Goal: Navigation & Orientation: Find specific page/section

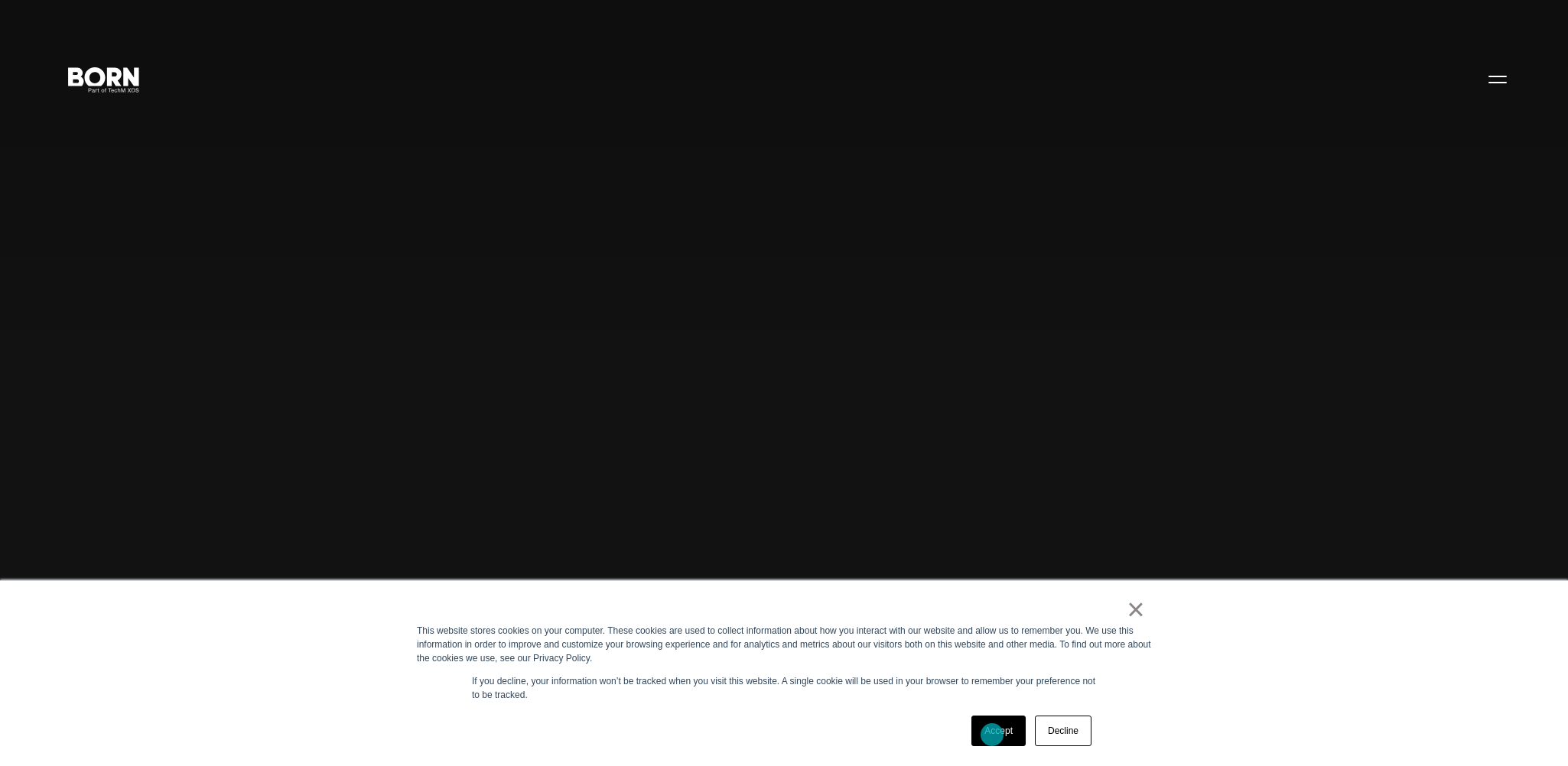
click at [992, 735] on link "Accept" at bounding box center [998, 730] width 55 height 30
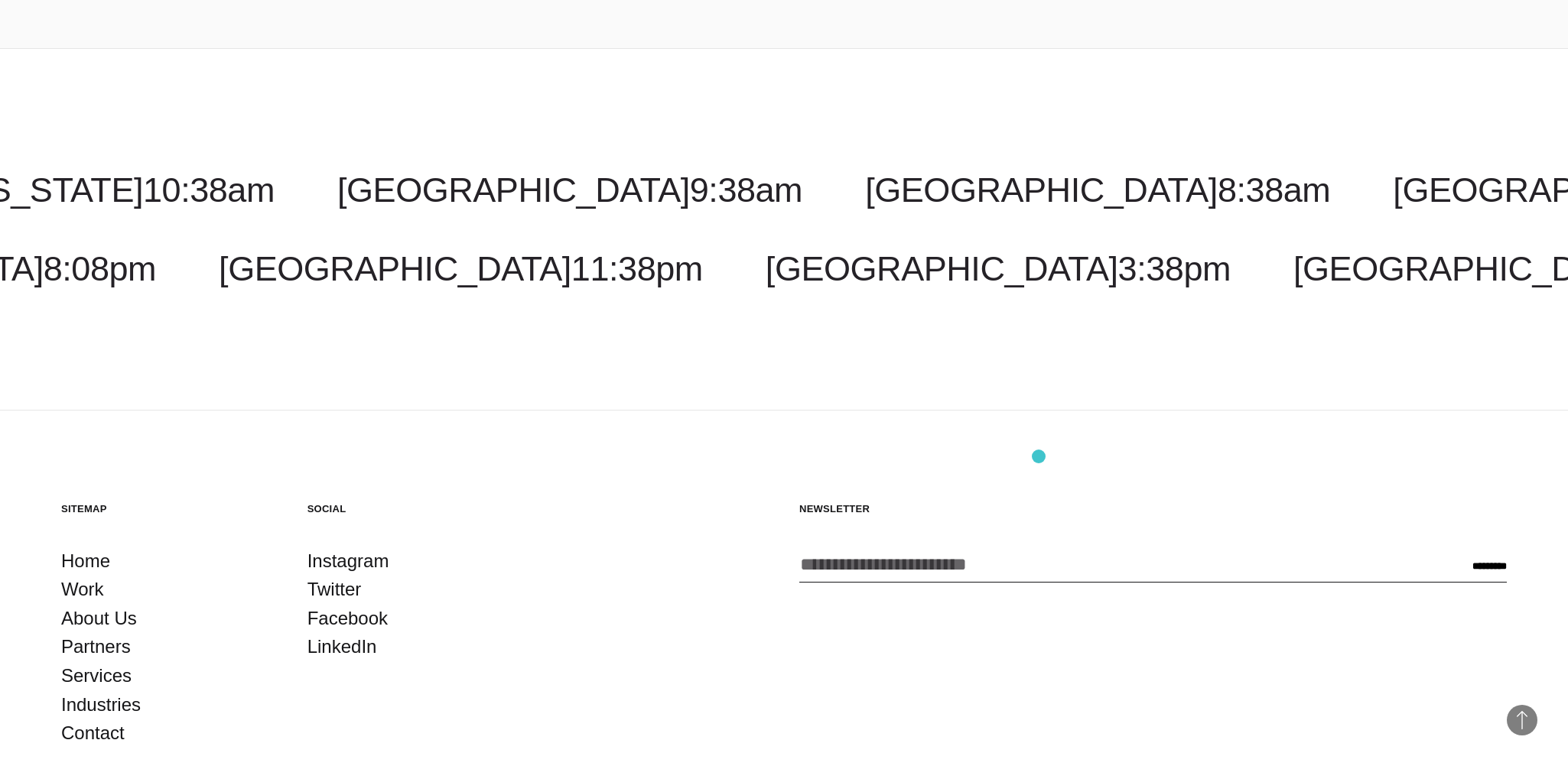
scroll to position [5171, 0]
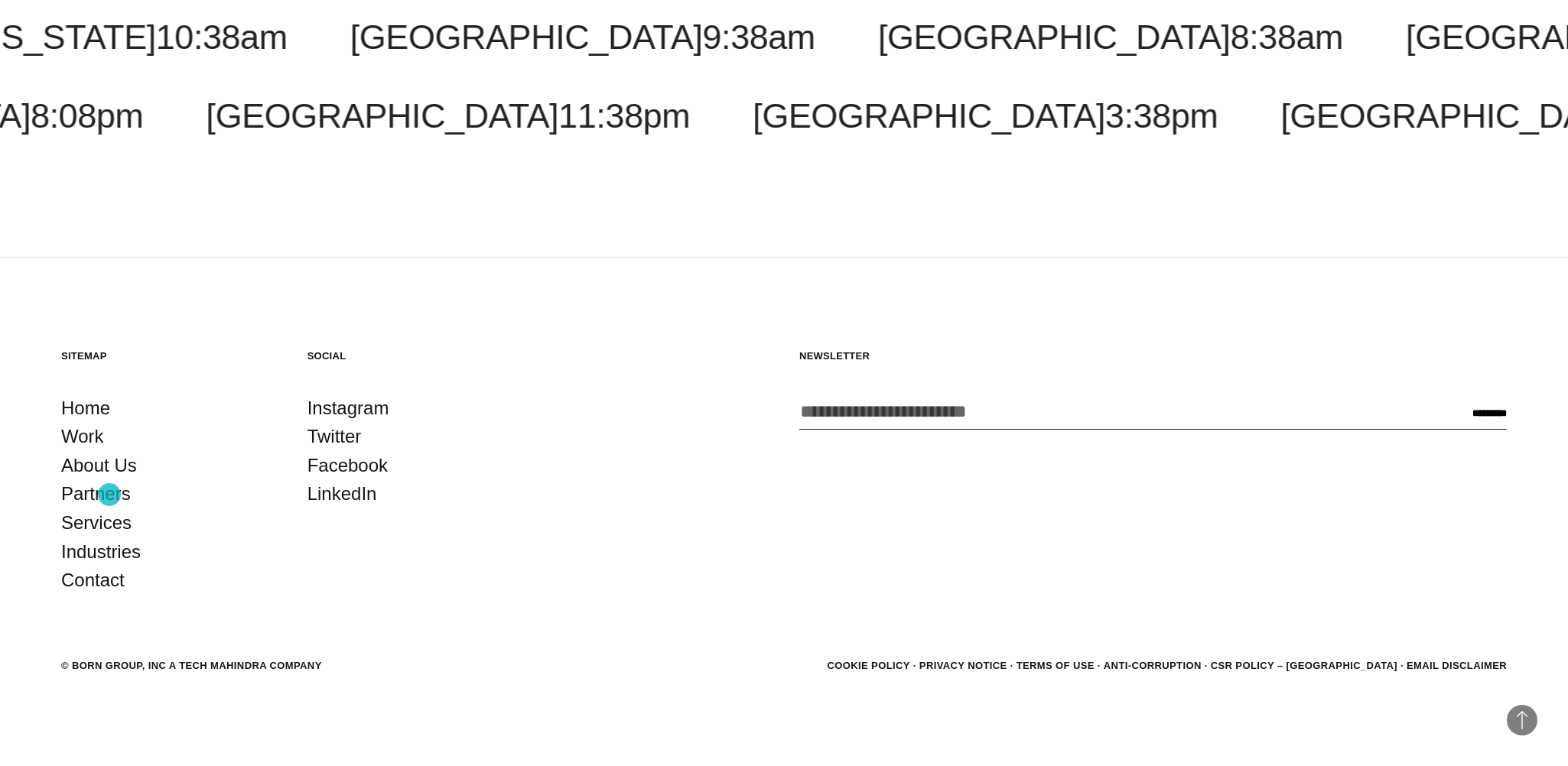
drag, startPoint x: 109, startPoint y: 495, endPoint x: 136, endPoint y: 495, distance: 27.0
click at [110, 495] on link "Partners" at bounding box center [96, 493] width 69 height 29
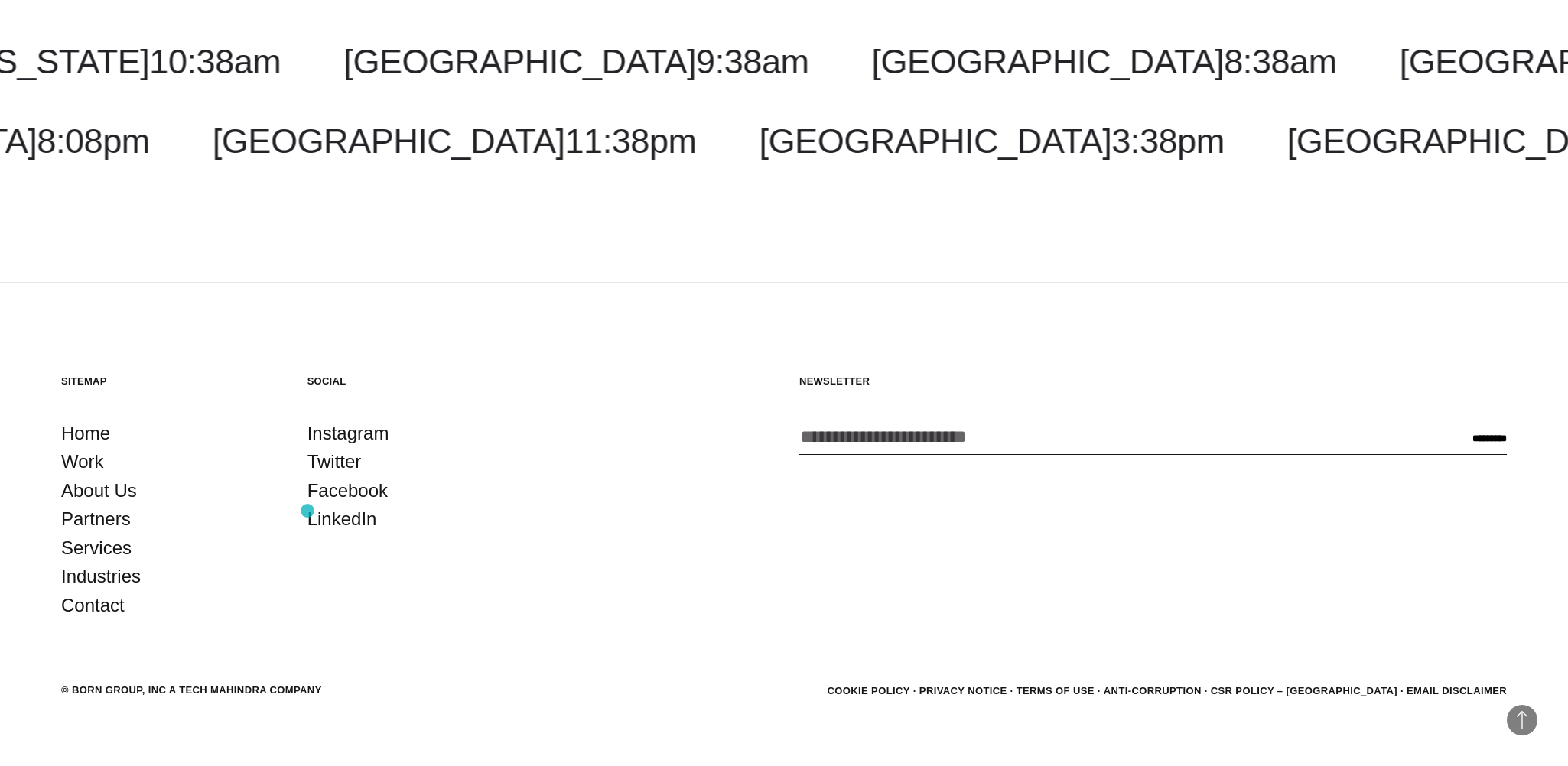
scroll to position [2559, 0]
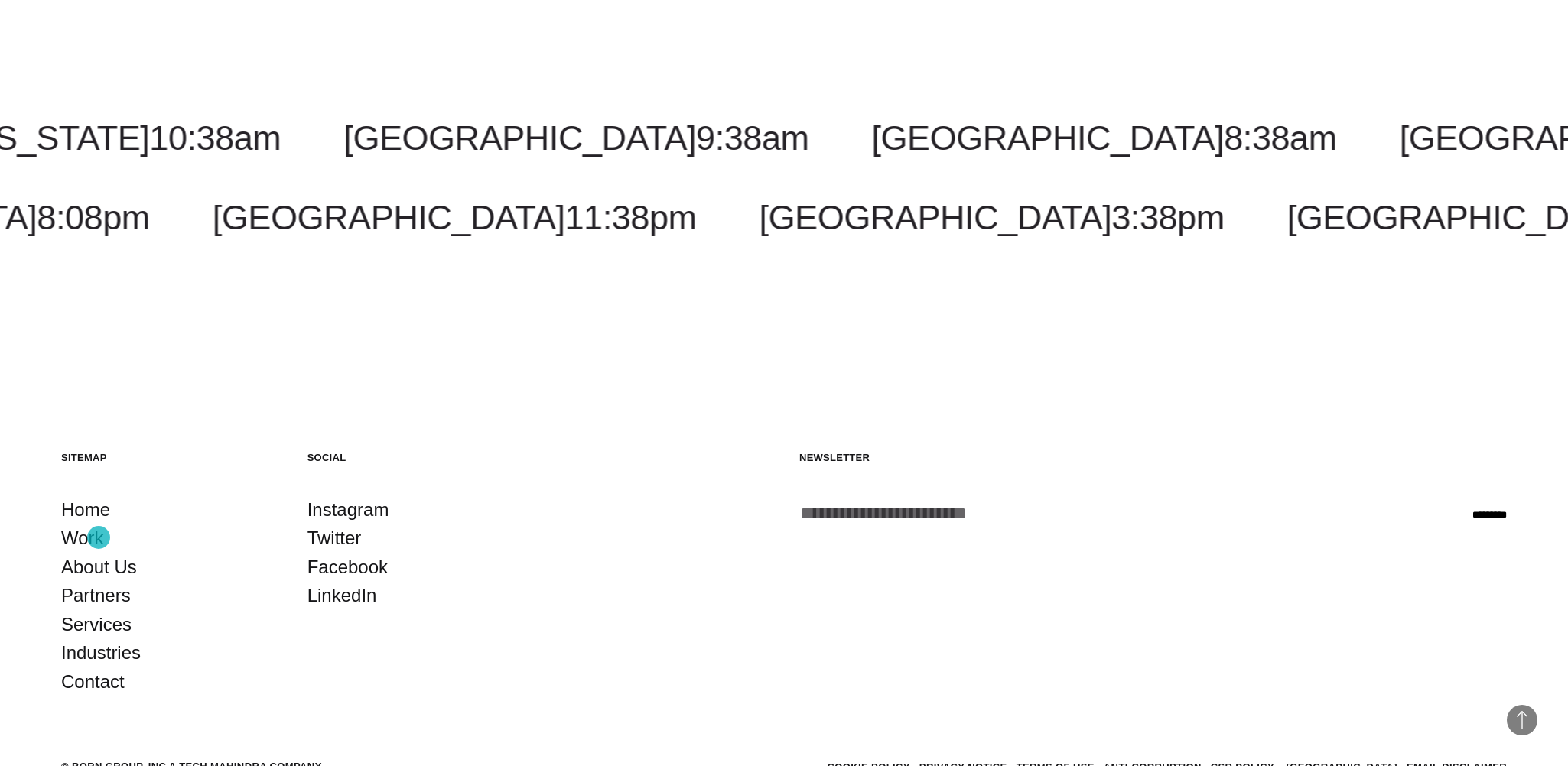
click at [99, 552] on link "About Us" at bounding box center [98, 566] width 76 height 29
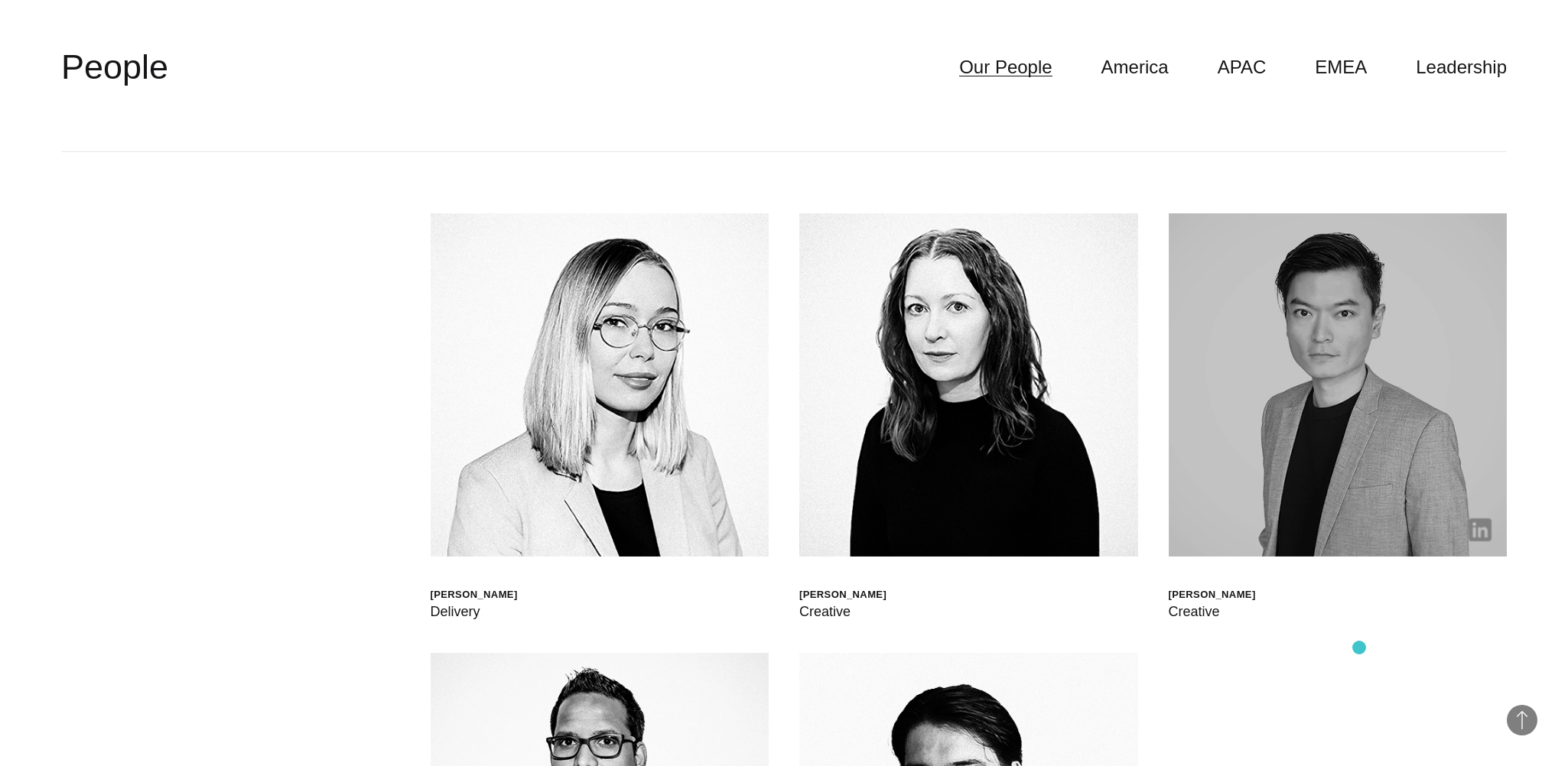
scroll to position [4511, 0]
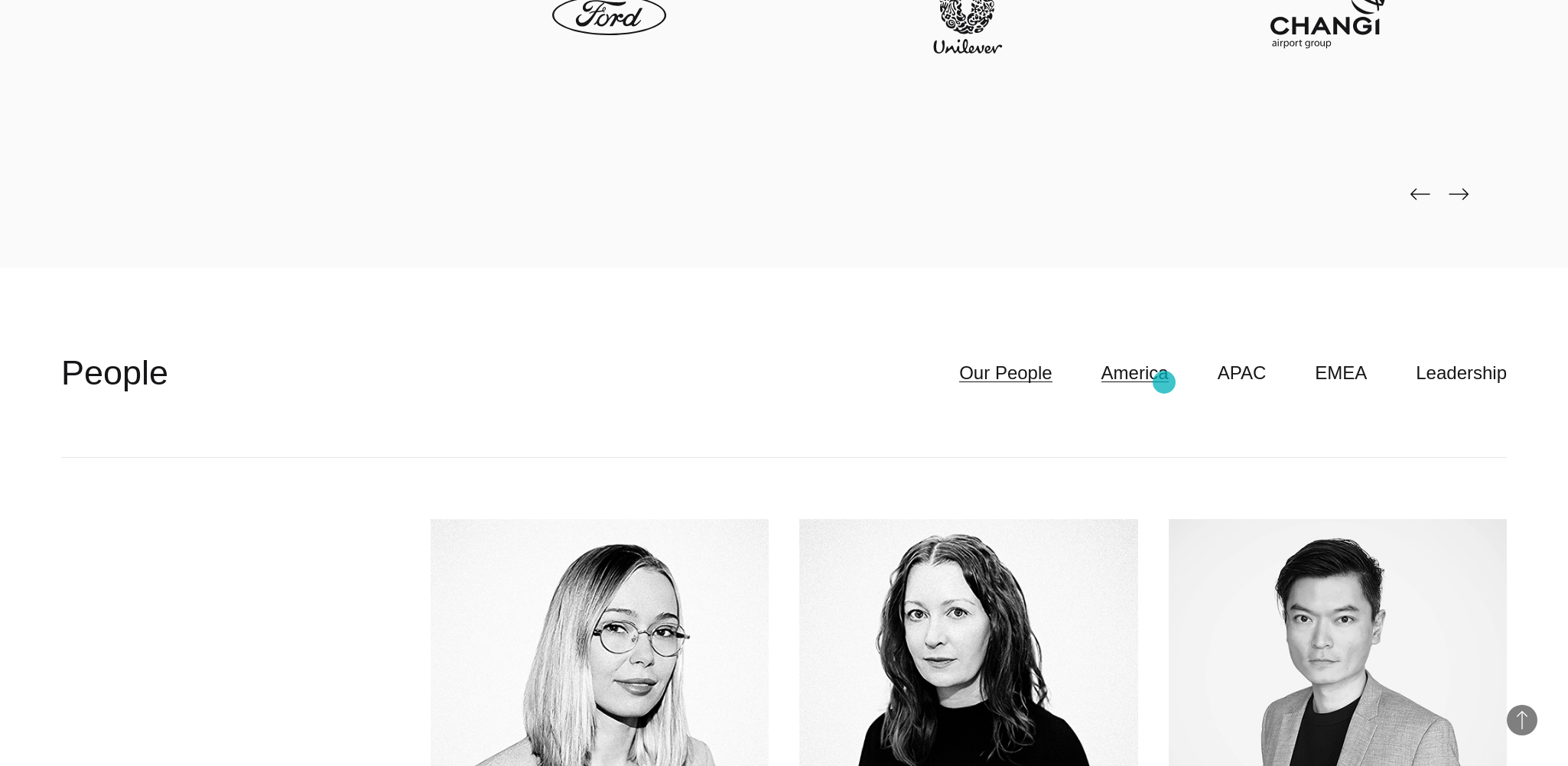
click at [1164, 382] on link "America" at bounding box center [1135, 373] width 67 height 29
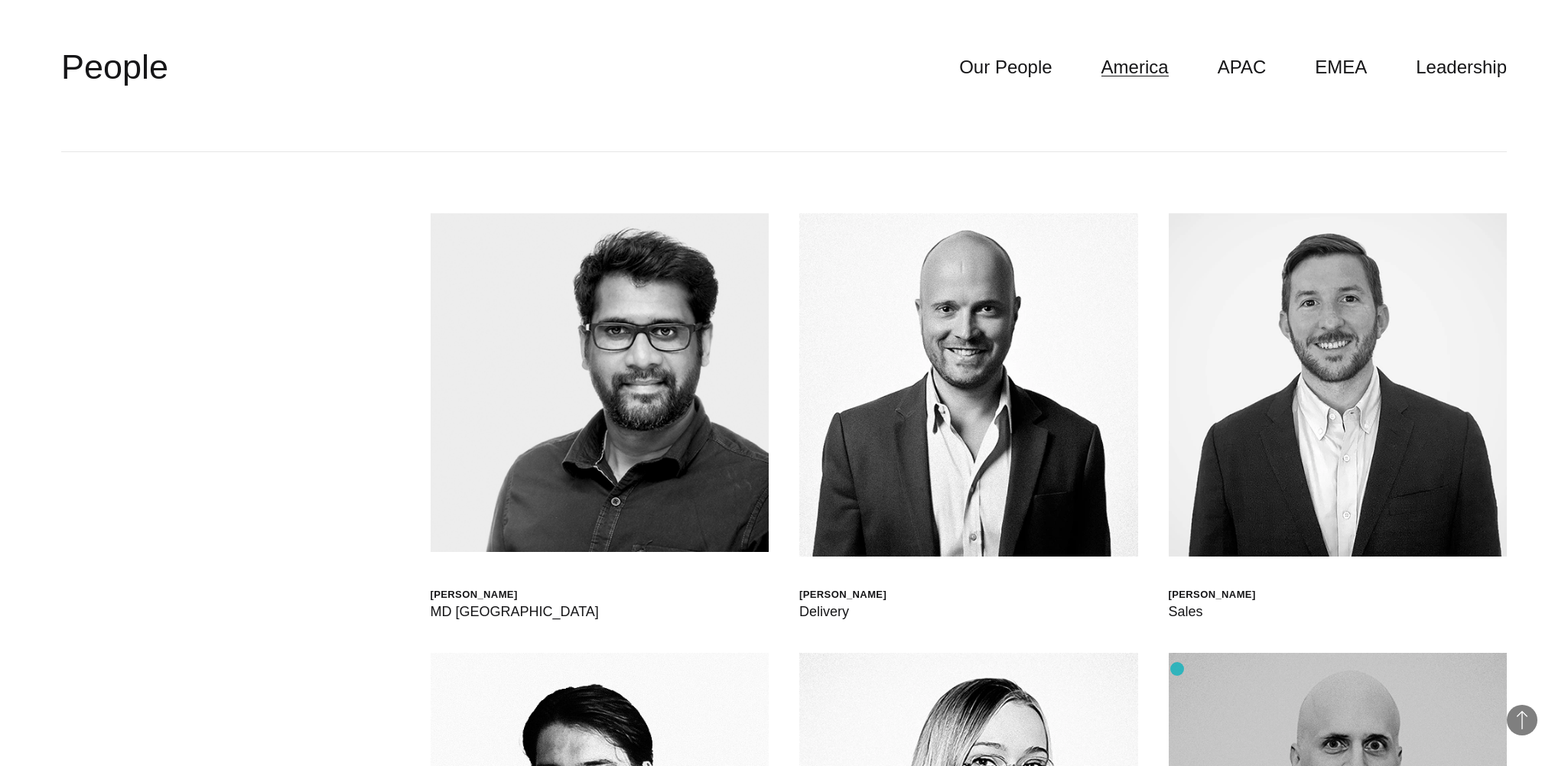
scroll to position [4893, 0]
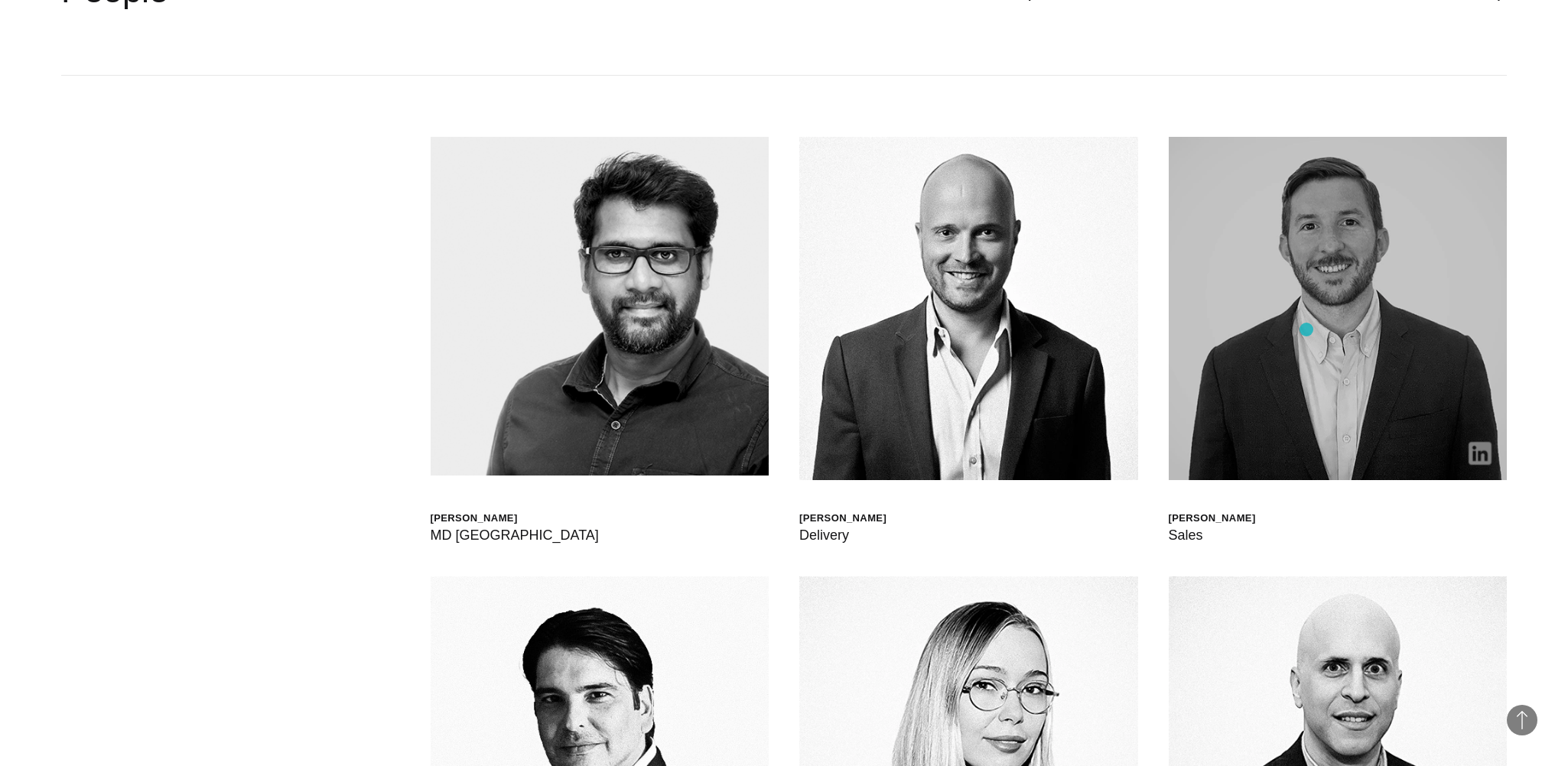
click at [1316, 300] on img at bounding box center [1338, 308] width 339 height 343
click at [1473, 449] on img at bounding box center [1479, 453] width 23 height 23
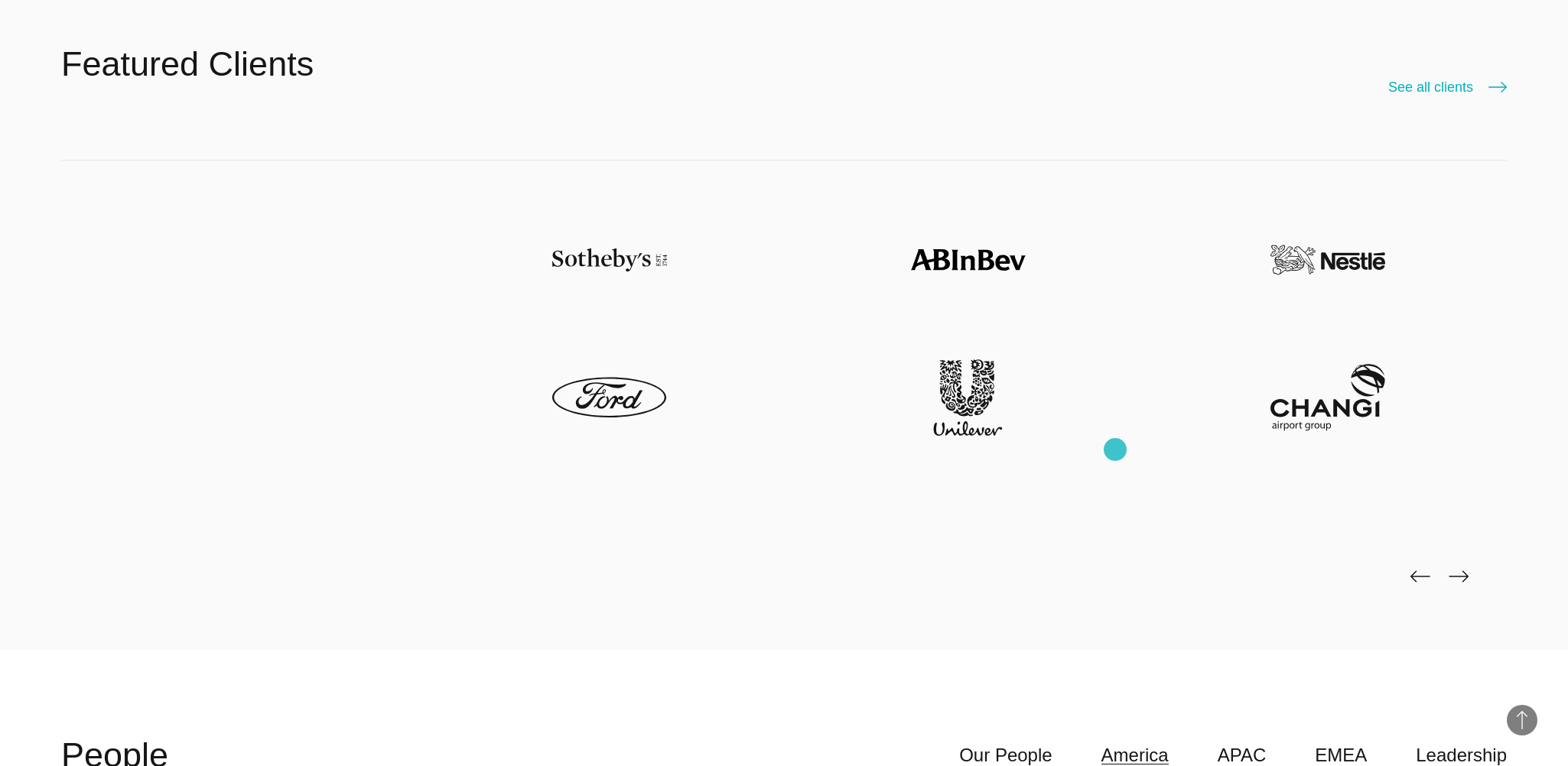
scroll to position [4587, 0]
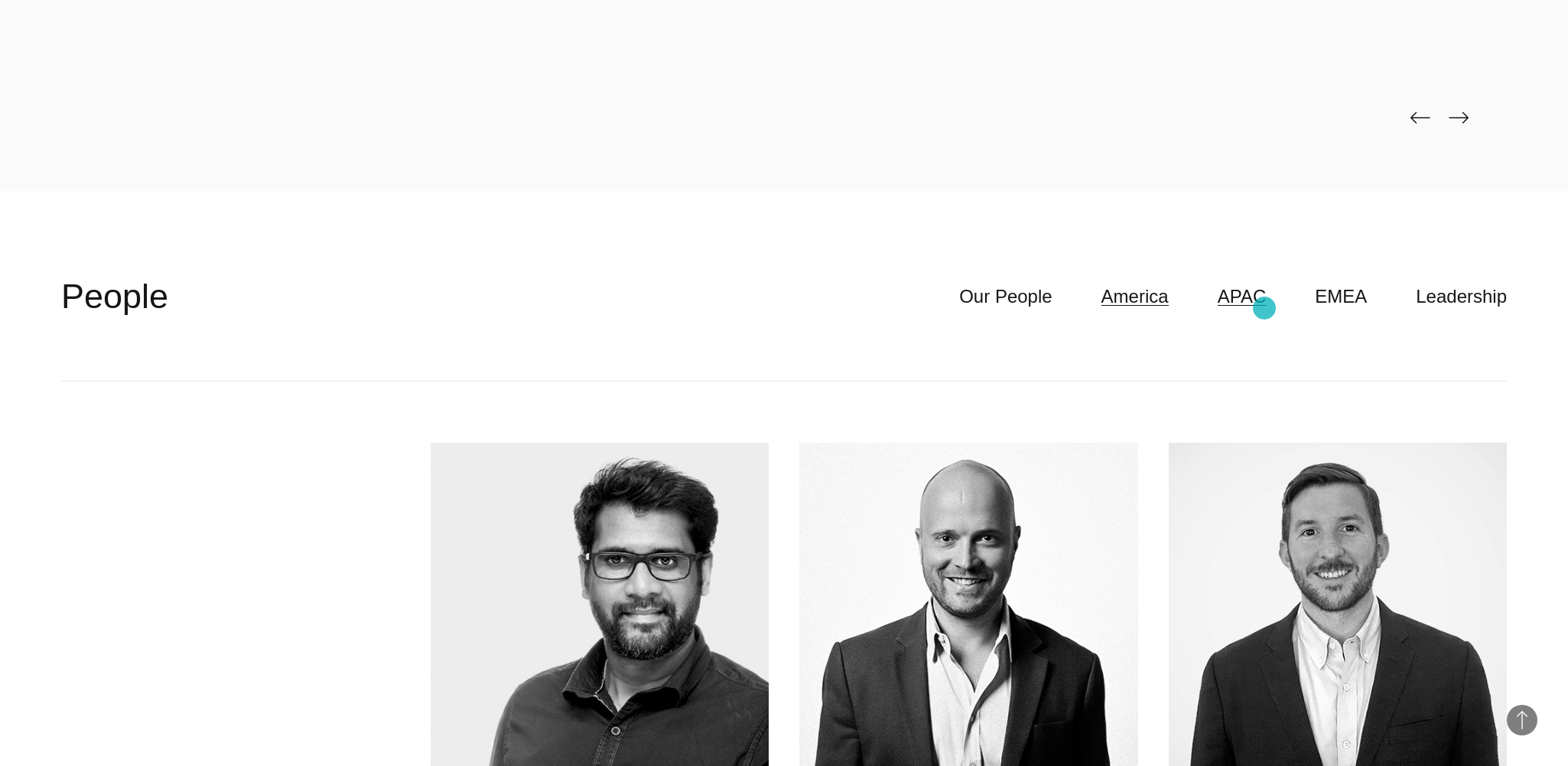
click at [1257, 303] on link "APAC" at bounding box center [1241, 296] width 49 height 29
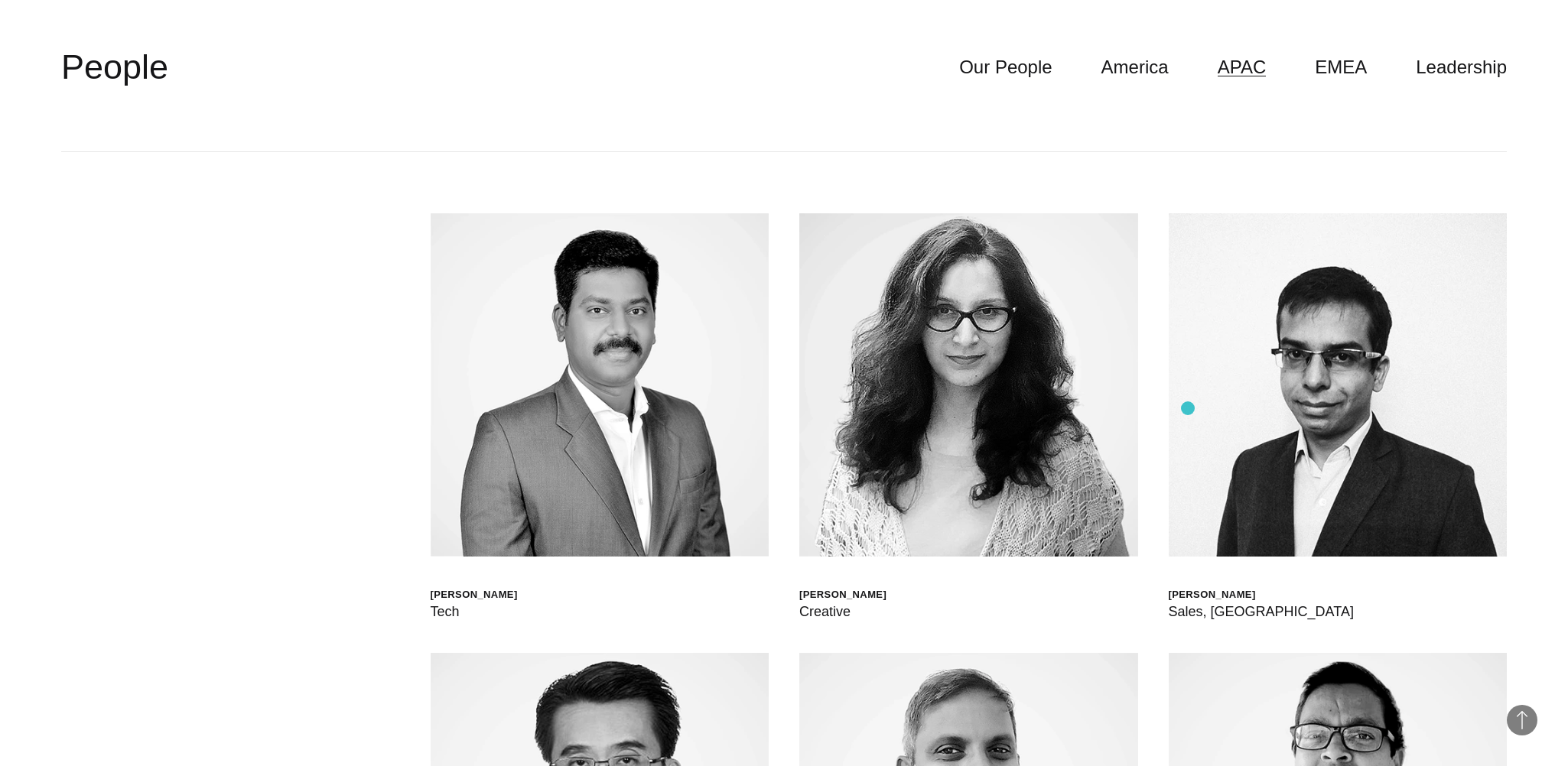
scroll to position [4511, 0]
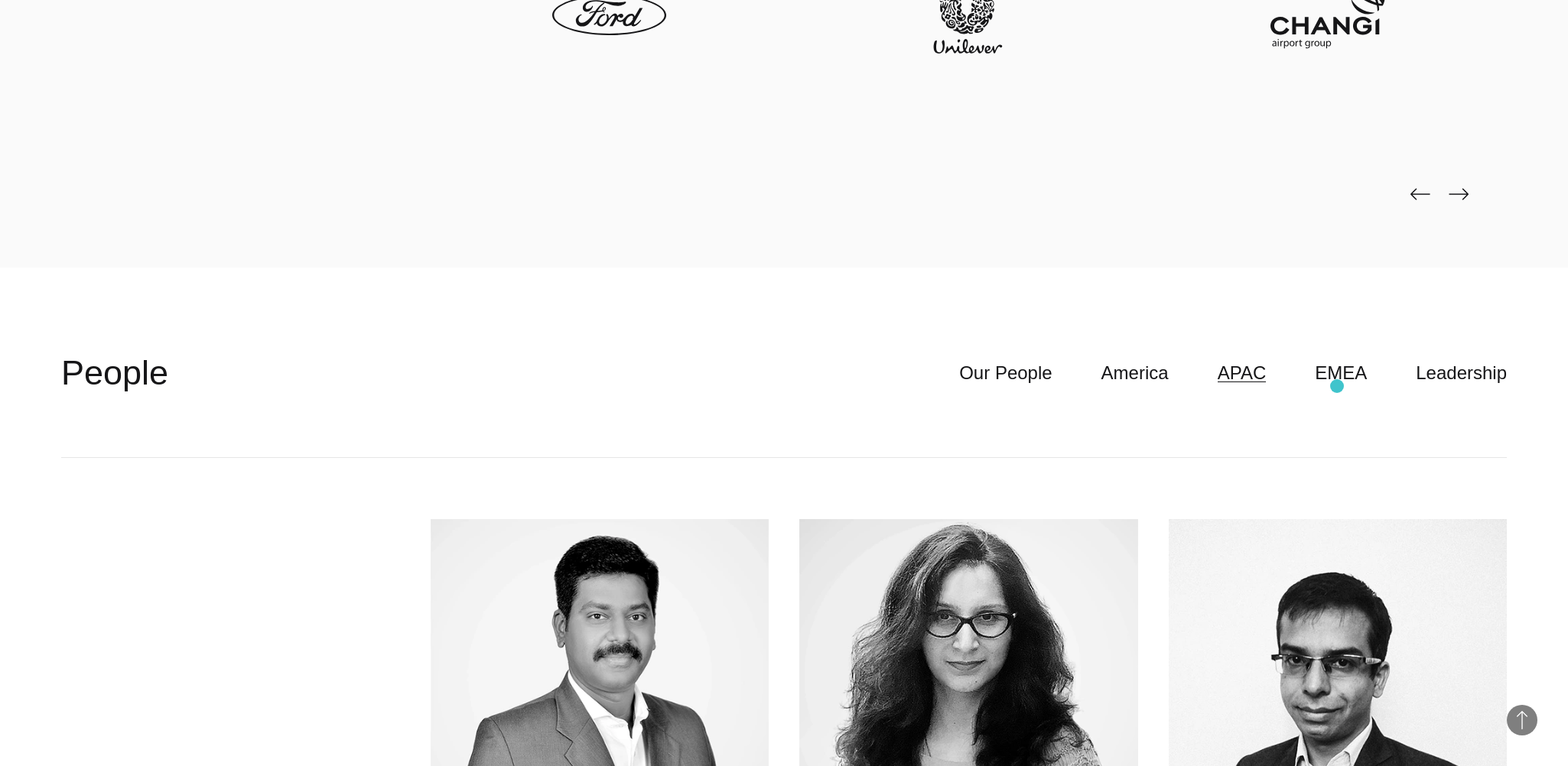
click at [1337, 386] on link "EMEA" at bounding box center [1340, 373] width 52 height 29
